Goal: Task Accomplishment & Management: Manage account settings

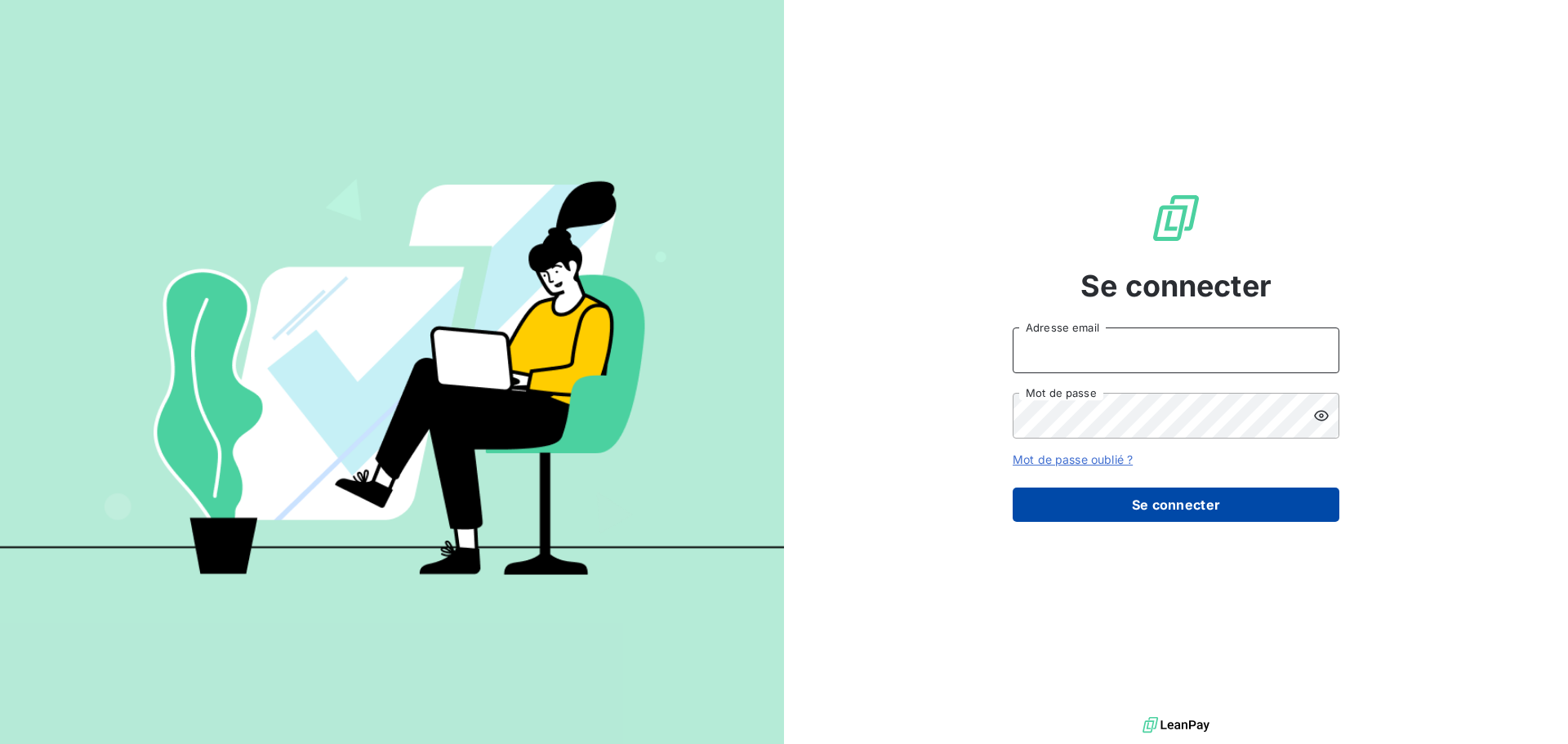
type input "[EMAIL_ADDRESS][DOMAIN_NAME]"
click at [1192, 502] on button "Se connecter" at bounding box center [1175, 504] width 327 height 34
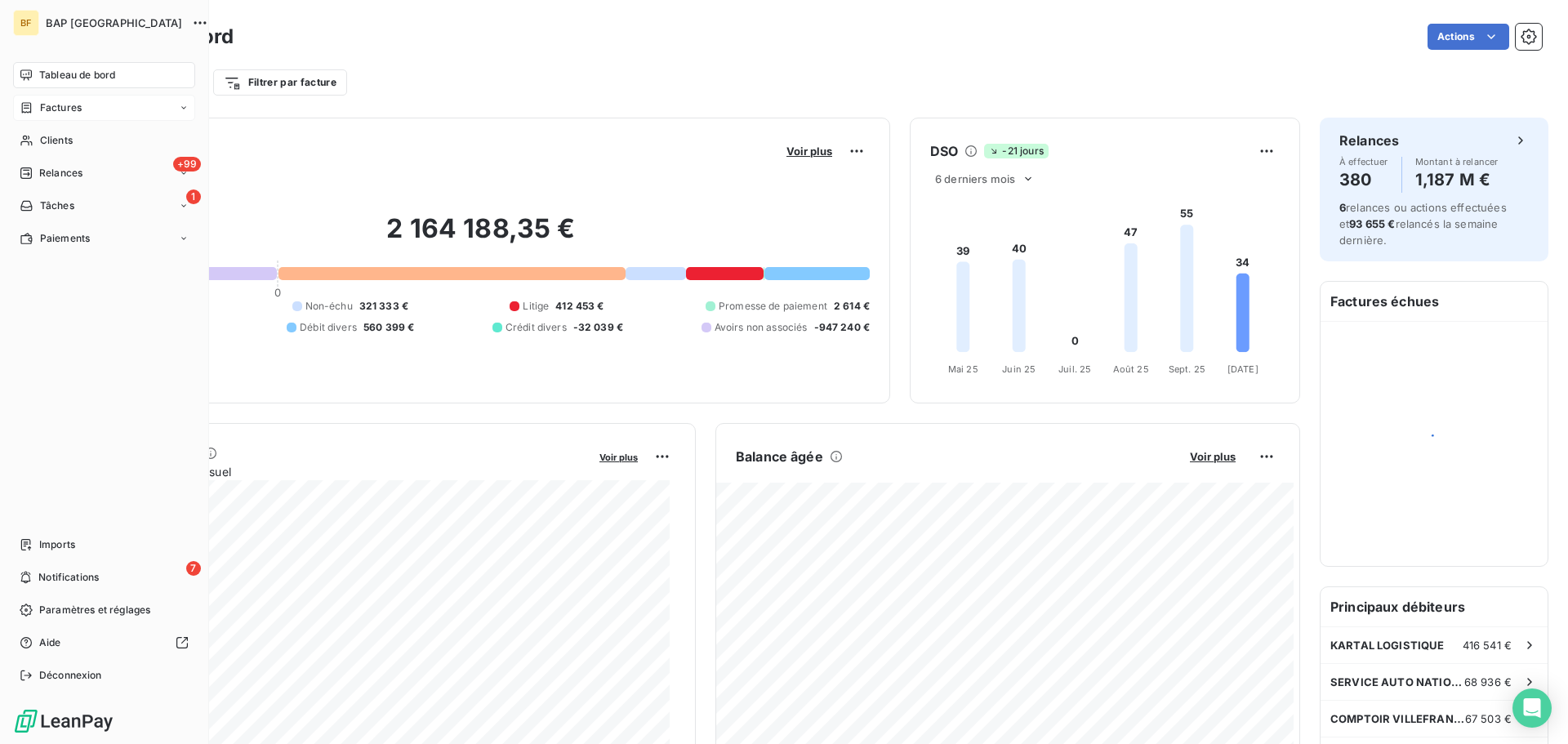
click at [30, 101] on icon at bounding box center [26, 107] width 14 height 13
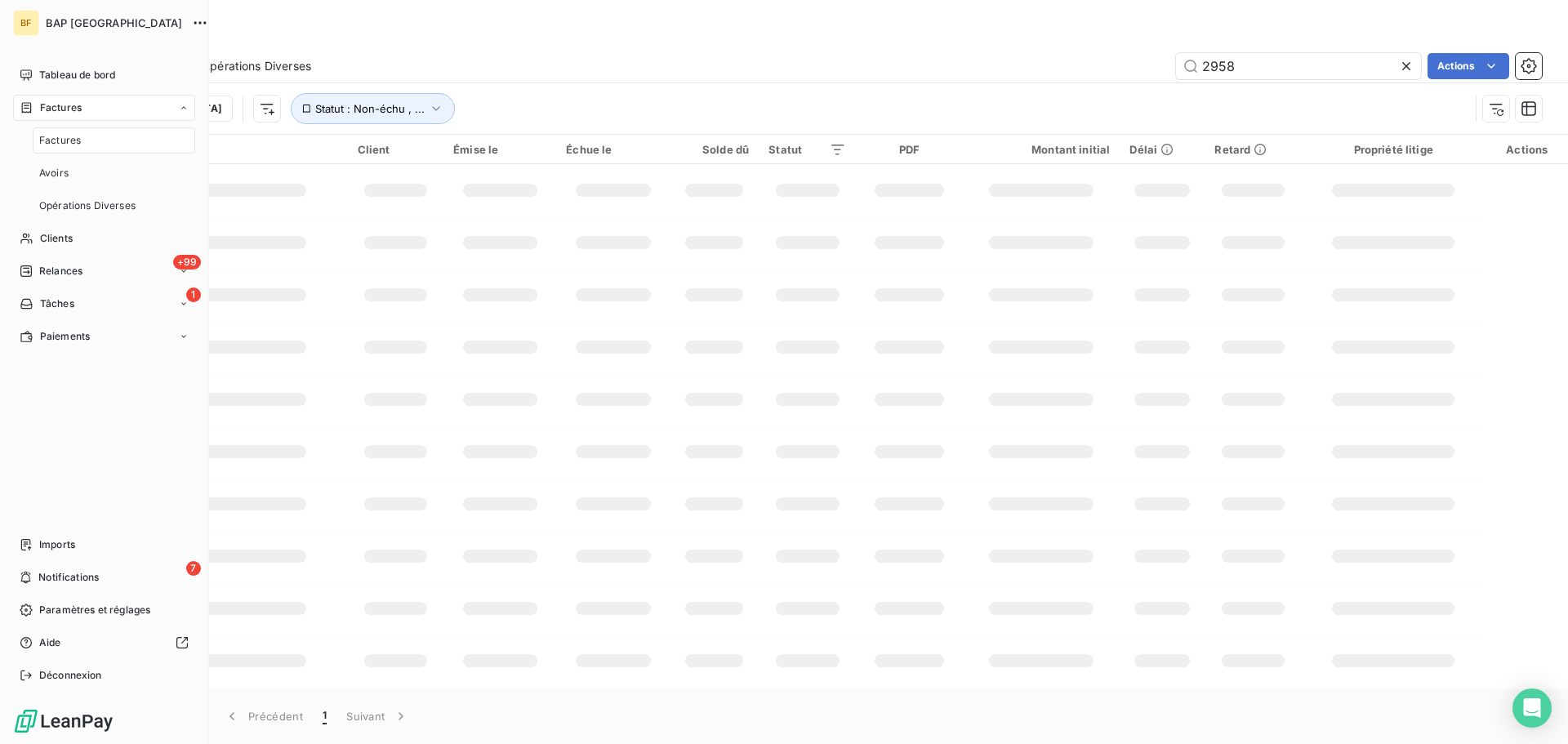
click at [49, 136] on span "Factures" at bounding box center [59, 140] width 42 height 15
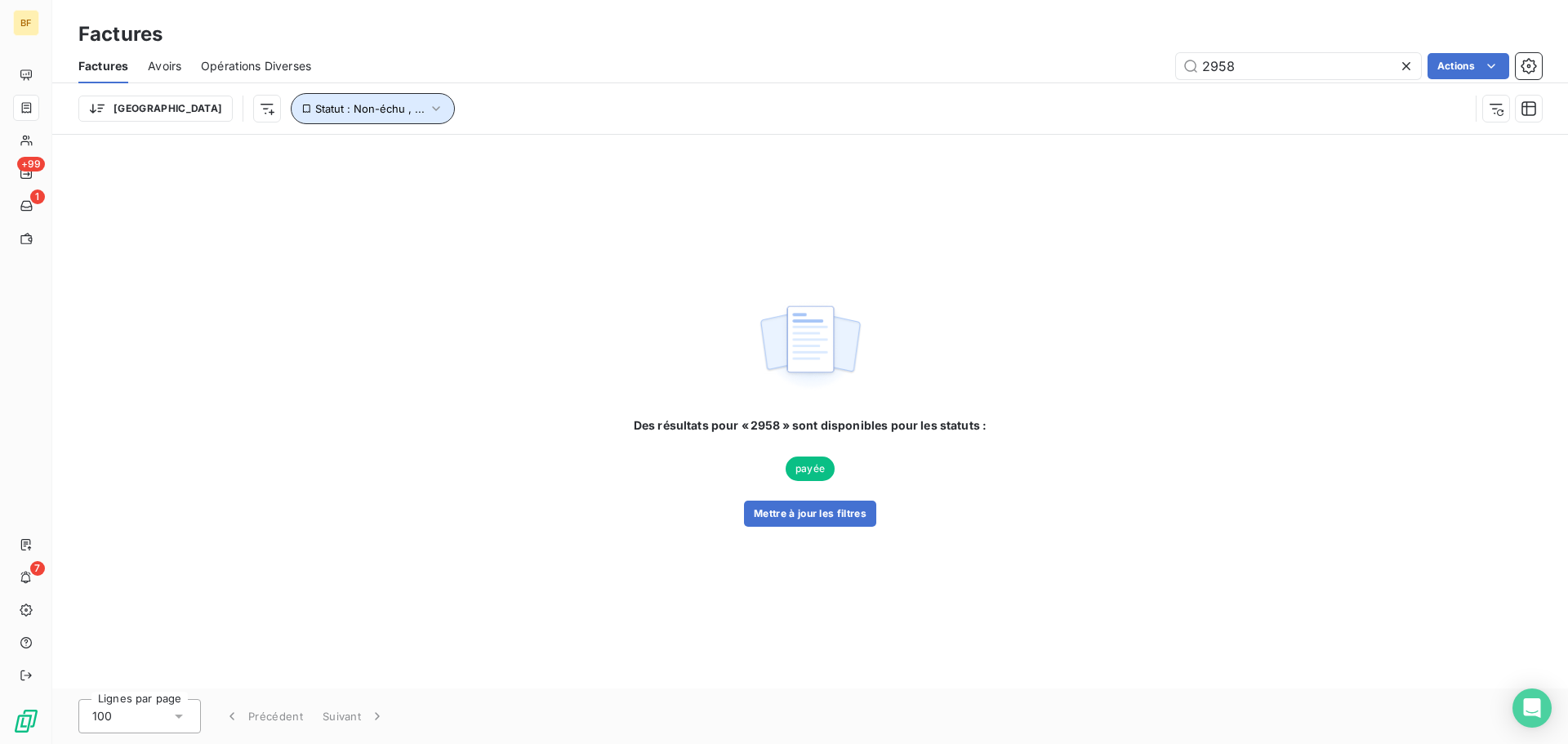
click at [428, 108] on icon "button" at bounding box center [436, 108] width 17 height 17
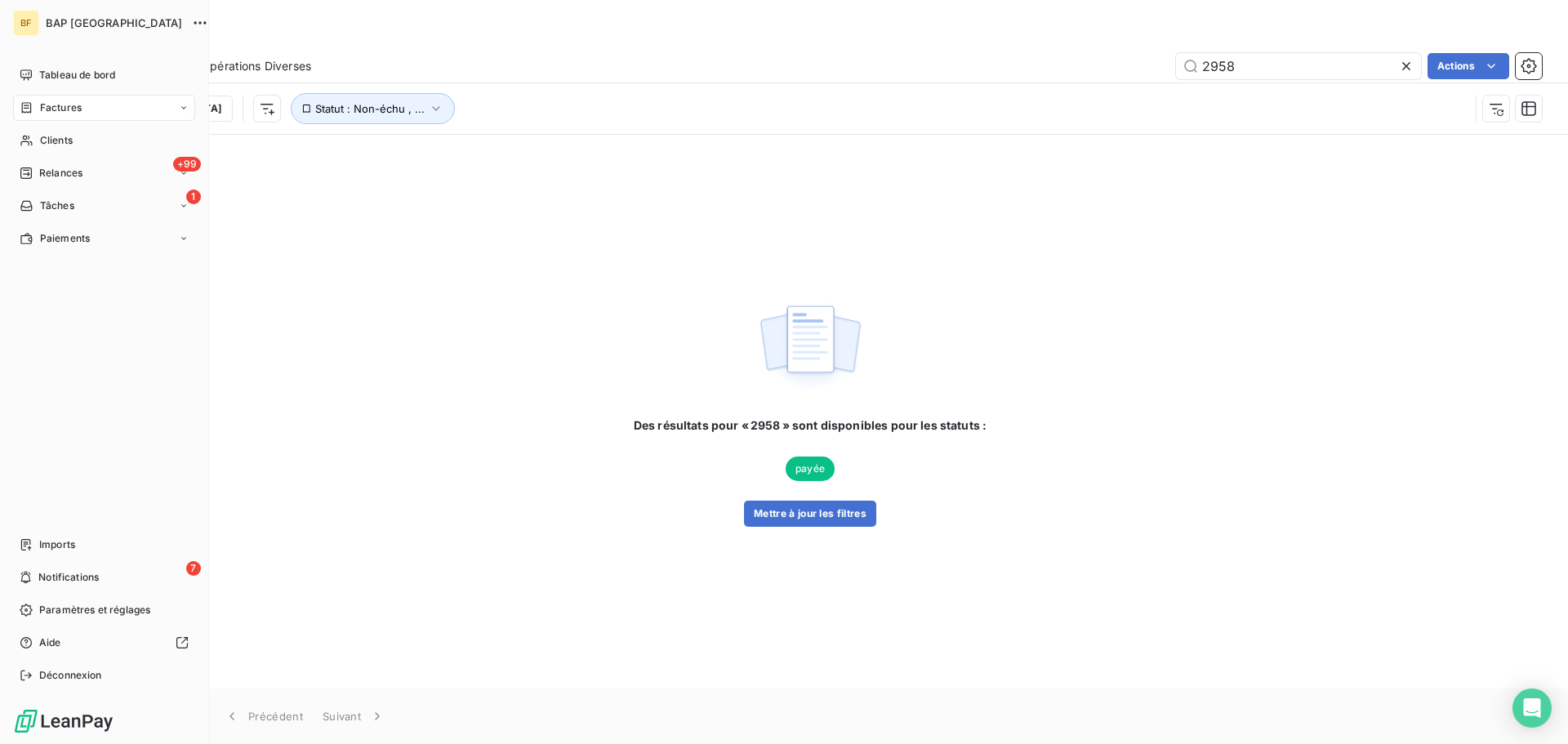
click at [38, 107] on div "Factures" at bounding box center [51, 107] width 62 height 15
click at [58, 141] on span "Factures" at bounding box center [59, 140] width 42 height 15
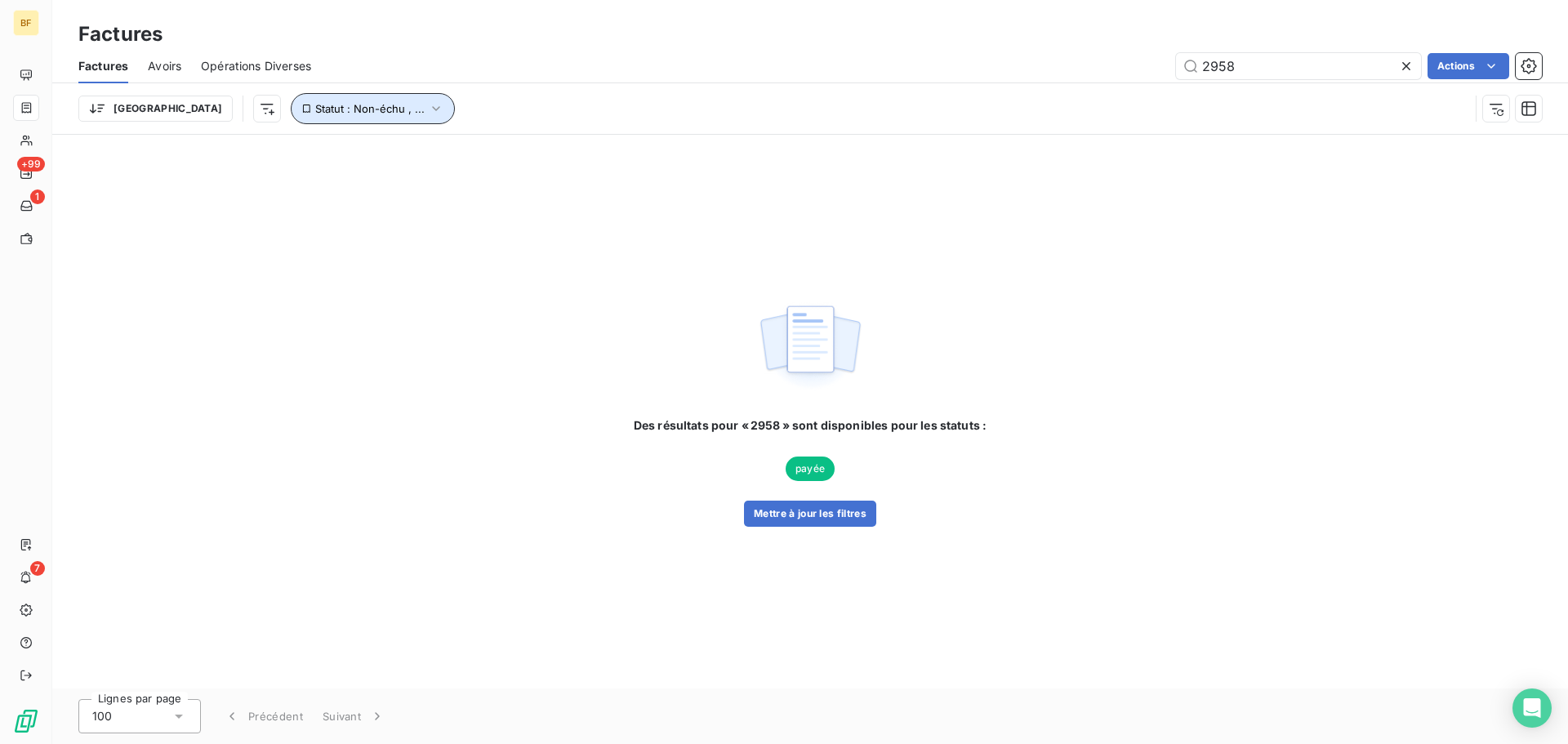
click at [428, 107] on icon "button" at bounding box center [436, 108] width 17 height 17
click at [103, 74] on div "Factures" at bounding box center [102, 65] width 50 height 34
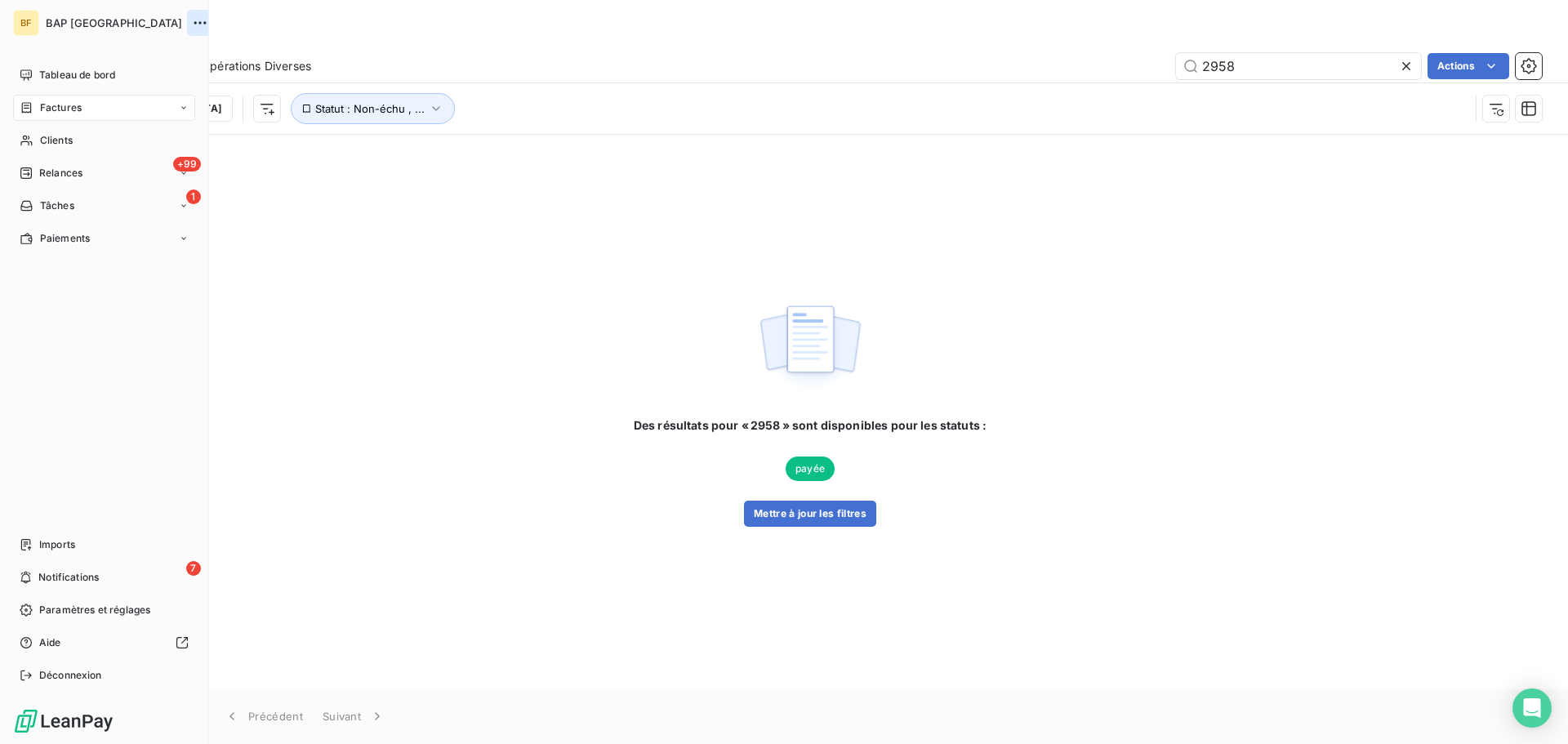
click at [192, 25] on icon "button" at bounding box center [200, 22] width 17 height 17
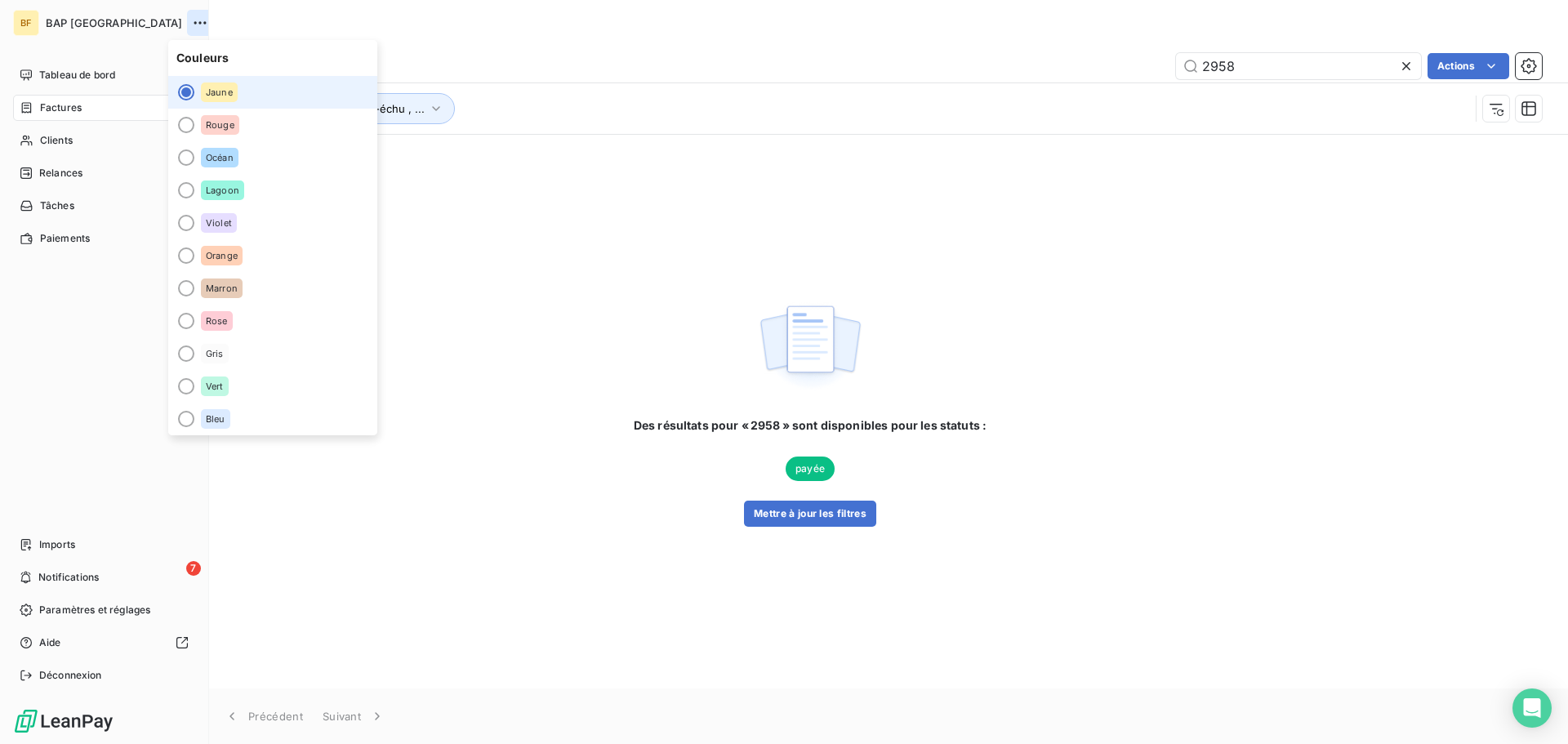
click at [192, 25] on icon "button" at bounding box center [200, 22] width 17 height 17
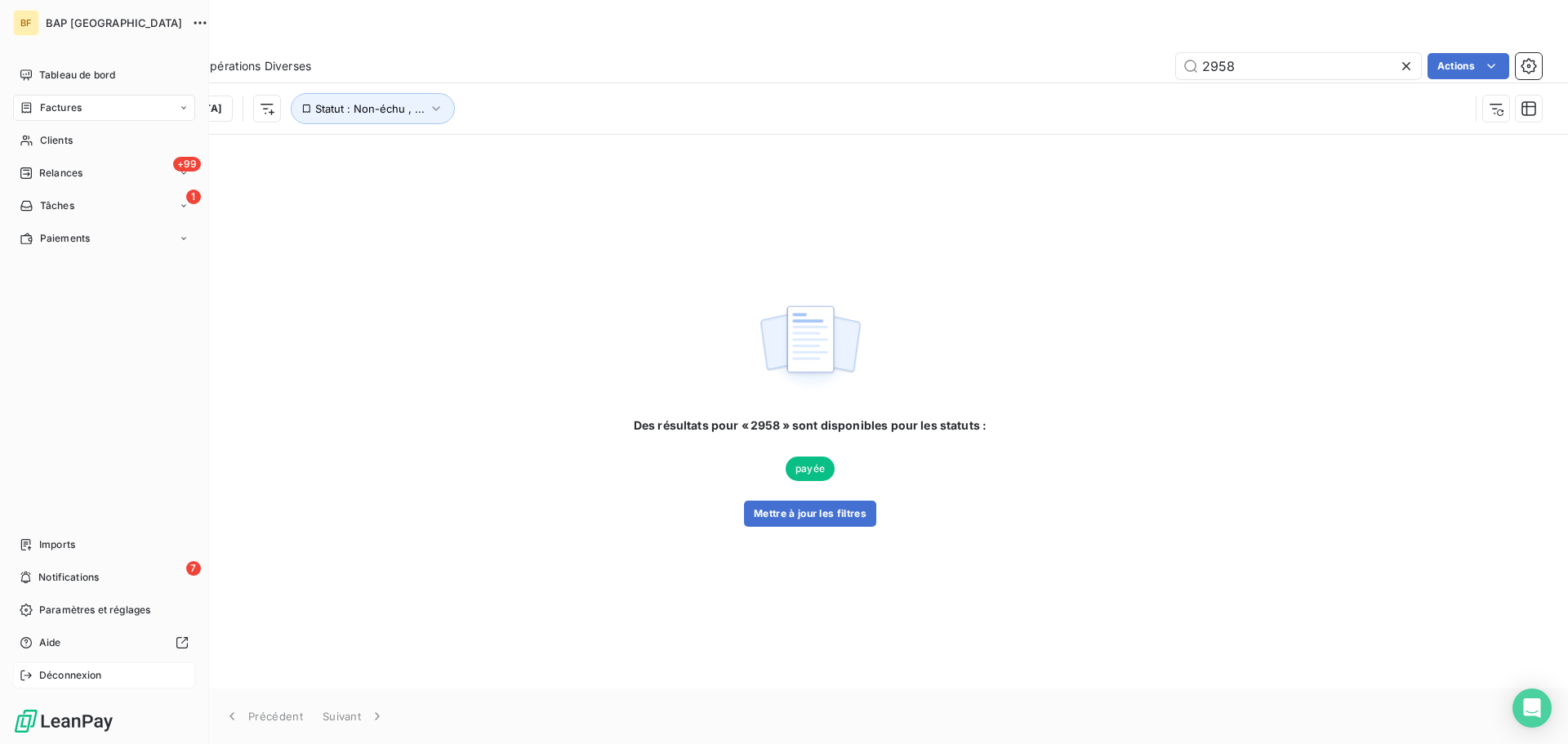
click at [59, 677] on span "Déconnexion" at bounding box center [70, 675] width 62 height 15
